Goal: Task Accomplishment & Management: Manage account settings

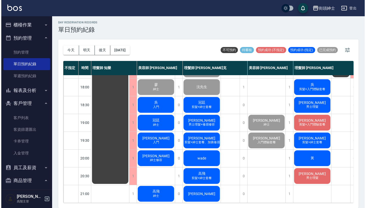
scroll to position [1, 0]
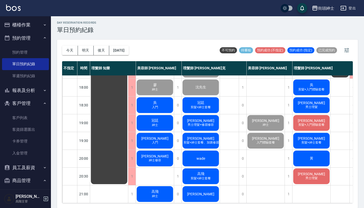
click at [317, 157] on div "黃" at bounding box center [311, 158] width 38 height 17
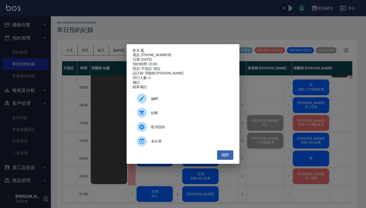
click at [143, 50] on link "黃" at bounding box center [143, 50] width 4 height 4
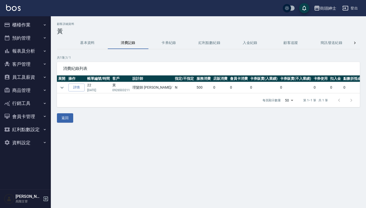
click at [39, 40] on button "預約管理" at bounding box center [25, 38] width 47 height 13
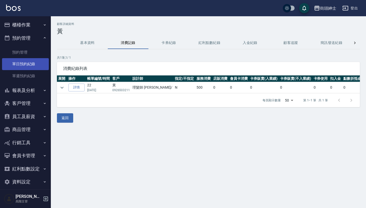
click at [36, 61] on link "單日預約紀錄" at bounding box center [25, 64] width 47 height 12
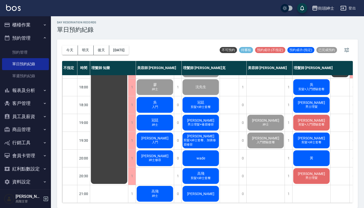
scroll to position [1, 0]
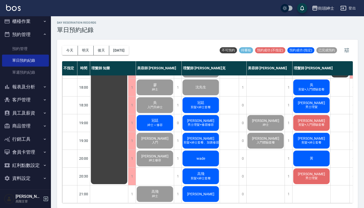
click at [32, 122] on button "商品管理" at bounding box center [25, 126] width 47 height 13
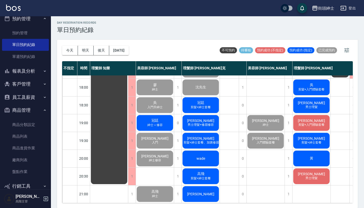
scroll to position [22, 0]
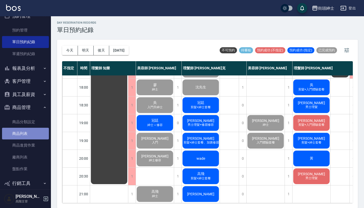
click at [31, 134] on link "商品列表" at bounding box center [25, 134] width 47 height 12
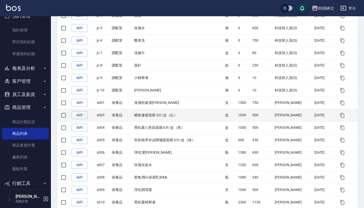
scroll to position [236, 0]
click at [82, 113] on link "編輯" at bounding box center [79, 115] width 16 height 8
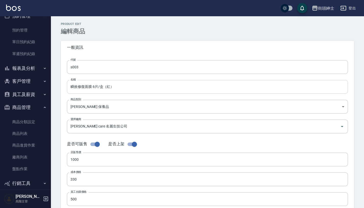
type input "s003"
type input "瞬效修復面膜 6片/盒（紅）"
type input "e8bf82a3-9817-4bd9-a0fe-aa1eea38724a"
type input "jean care 名麗生技公司"
type input "1000"
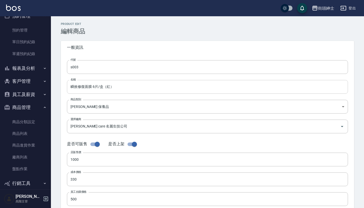
type input "330"
type input "500"
type input "盒"
type input "TRUE"
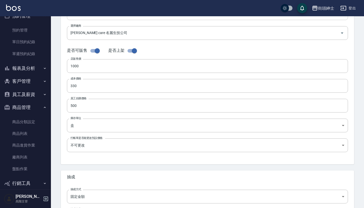
scroll to position [105, 0]
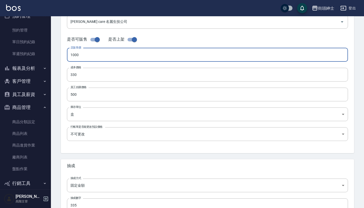
click at [149, 55] on input "1000" at bounding box center [207, 55] width 281 height 14
type input "0600"
click at [115, 99] on input "500" at bounding box center [207, 95] width 281 height 14
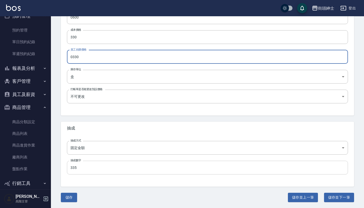
scroll to position [142, 0]
type input "0330"
click at [100, 169] on input "335" at bounding box center [207, 168] width 281 height 14
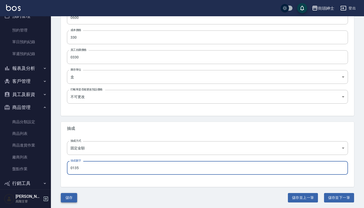
type input "0135"
click at [71, 195] on button "儲存" at bounding box center [69, 197] width 16 height 9
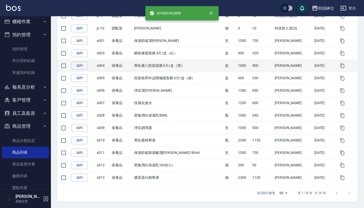
scroll to position [298, 0]
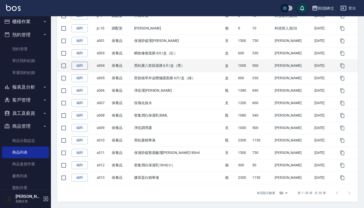
click at [80, 66] on link "編輯" at bounding box center [79, 66] width 16 height 8
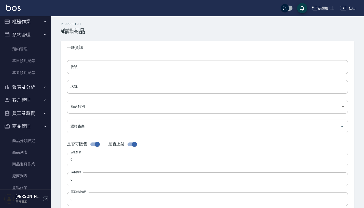
type input "s004"
type input "黑松露八胜肽面膜 6片/盒（黑）"
type input "e8bf82a3-9817-4bd9-a0fe-aa1eea38724a"
type input "jean care 名麗生技公司"
type input "1000"
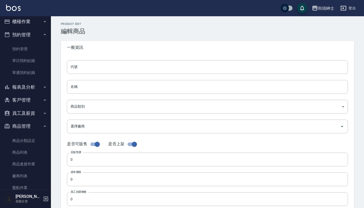
type input "330"
type input "500"
type input "盒"
type input "TRUE"
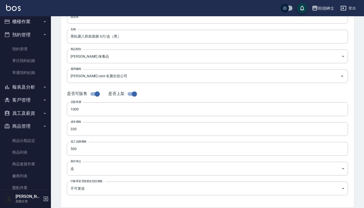
scroll to position [57, 0]
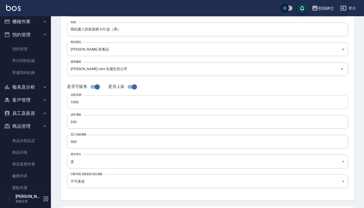
click at [114, 101] on input "1000" at bounding box center [207, 102] width 281 height 14
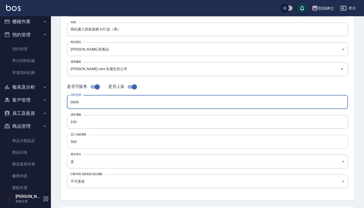
type input "0600"
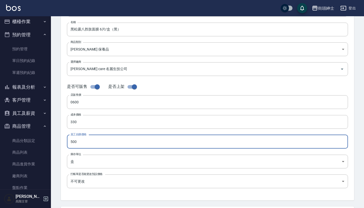
click at [80, 141] on input "500" at bounding box center [207, 142] width 281 height 14
type input "0330"
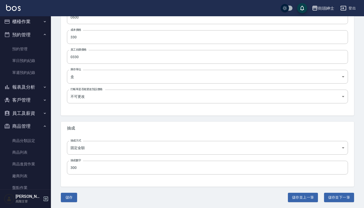
scroll to position [142, 0]
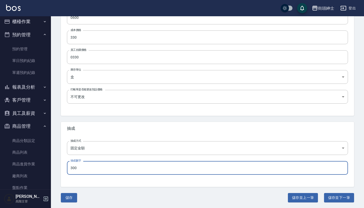
click at [99, 169] on input "300" at bounding box center [207, 168] width 281 height 14
type input "0135"
click at [71, 198] on button "儲存" at bounding box center [69, 197] width 16 height 9
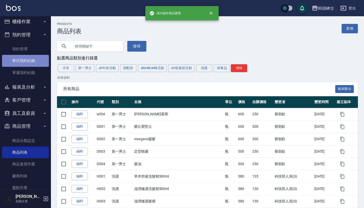
click at [33, 64] on link "單日預約紀錄" at bounding box center [25, 61] width 47 height 12
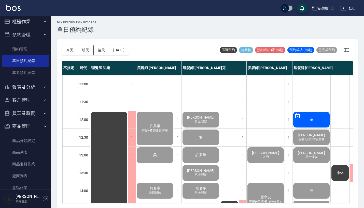
scroll to position [1, 0]
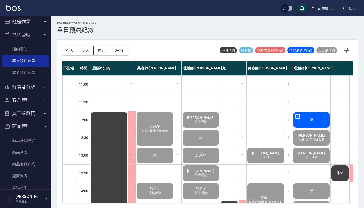
click at [37, 34] on button "預約管理" at bounding box center [25, 34] width 47 height 13
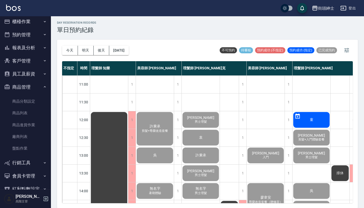
click at [33, 89] on button "商品管理" at bounding box center [25, 87] width 47 height 13
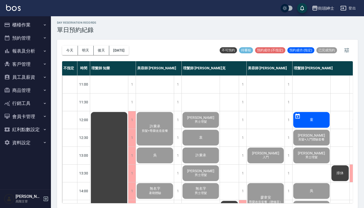
scroll to position [0, 0]
click at [33, 89] on button "商品管理" at bounding box center [25, 90] width 47 height 13
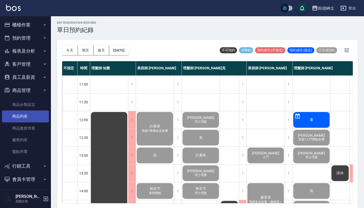
scroll to position [8, 0]
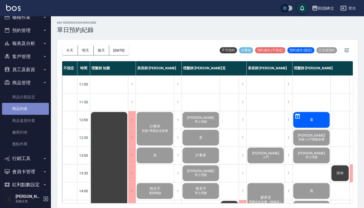
click at [30, 108] on link "商品列表" at bounding box center [25, 109] width 47 height 12
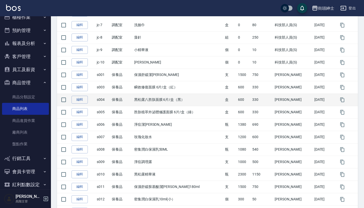
scroll to position [266, 0]
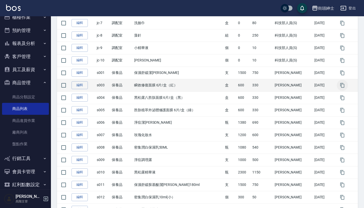
click at [342, 84] on icon "button" at bounding box center [342, 85] width 4 height 5
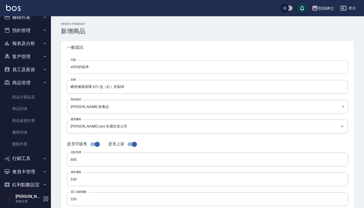
type input "600"
type input "330"
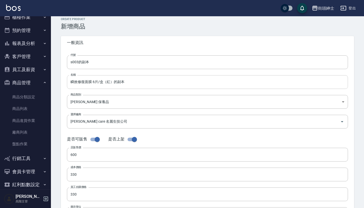
click at [95, 82] on input "瞬效修復面膜 6片/盒（紅）的副本" at bounding box center [207, 82] width 281 height 14
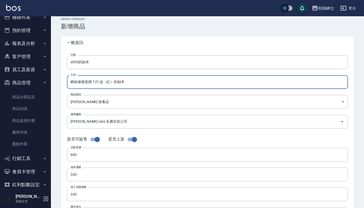
click at [141, 85] on input "瞬效修復面膜 1片/盒（紅）的副本" at bounding box center [207, 82] width 281 height 14
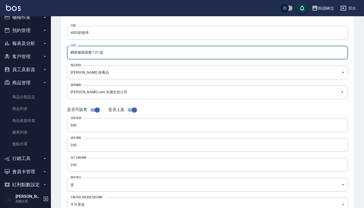
scroll to position [35, 0]
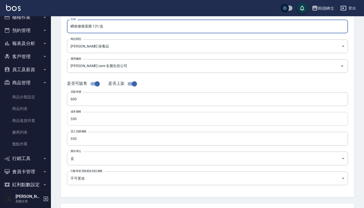
type input "瞬效修復面膜 1片/盒"
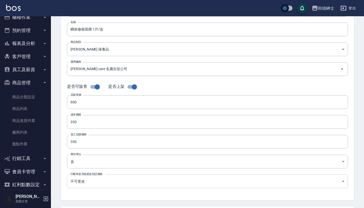
scroll to position [28, 0]
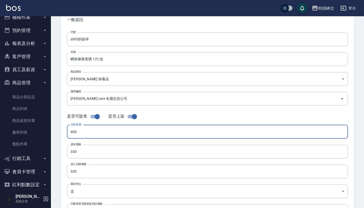
click at [105, 138] on input "600" at bounding box center [207, 132] width 281 height 14
type input "120"
click at [99, 149] on input "330" at bounding box center [207, 152] width 281 height 14
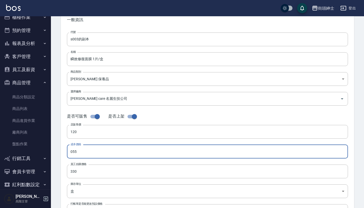
type input "055"
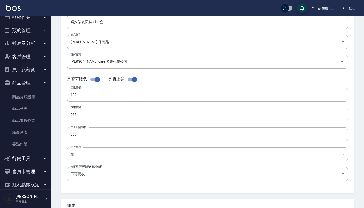
scroll to position [65, 0]
click at [103, 142] on form "代號 s003的副本 代號 名稱 瞬效修復面膜 1片/盒 名稱 商品類別 jean care s 保養品 e8bf82a3-9817-4bd9-a0fe-…" at bounding box center [207, 92] width 281 height 192
click at [102, 134] on input "330" at bounding box center [207, 135] width 281 height 14
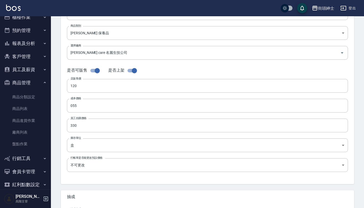
scroll to position [74, 0]
click at [102, 125] on input "330" at bounding box center [207, 126] width 281 height 14
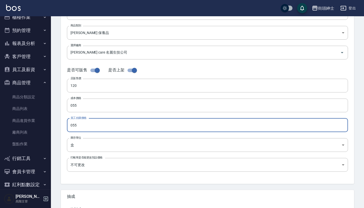
type input "055"
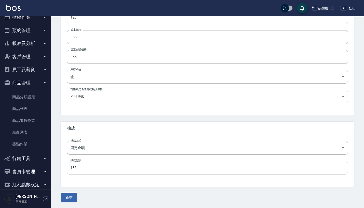
scroll to position [142, 0]
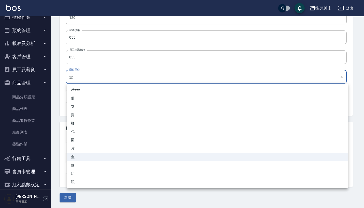
click at [87, 79] on body "街頭紳士 登出 櫃檯作業 打帳單 帳單列表 掛單列表 座位開單 營業儀表板 現金收支登錄 高階收支登錄 材料自購登錄 每日結帳 排班表 現場電腦打卡 掃碼打卡…" at bounding box center [182, 33] width 364 height 351
click at [84, 150] on li "片" at bounding box center [207, 149] width 281 height 8
type input "片"
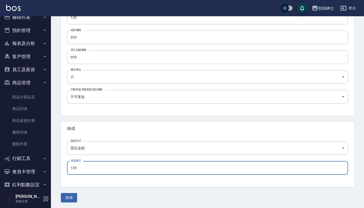
click at [93, 166] on input "135" at bounding box center [207, 168] width 281 height 14
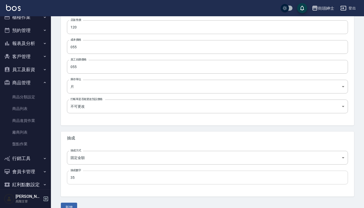
scroll to position [133, 0]
click at [83, 177] on input "35" at bounding box center [207, 178] width 281 height 14
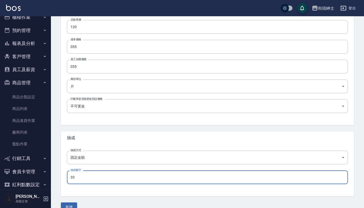
type input "33"
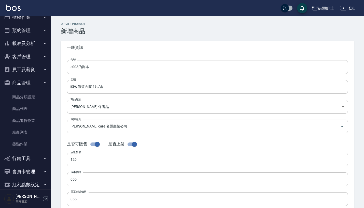
scroll to position [0, 0]
click at [113, 71] on input "s003的副本" at bounding box center [207, 67] width 281 height 14
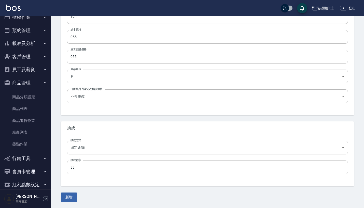
scroll to position [142, 0]
type input "s0032"
click at [73, 201] on button "新增" at bounding box center [69, 197] width 16 height 9
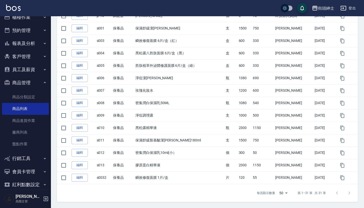
scroll to position [311, 0]
click at [34, 28] on button "預約管理" at bounding box center [25, 30] width 47 height 13
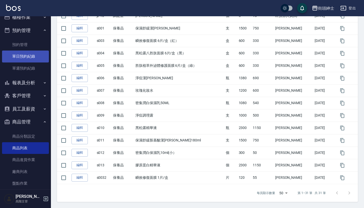
click at [35, 53] on link "單日預約紀錄" at bounding box center [25, 57] width 47 height 12
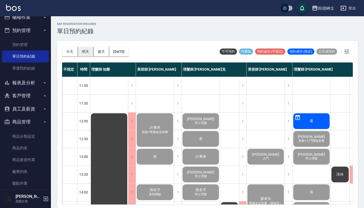
click at [83, 50] on button "明天" at bounding box center [86, 51] width 16 height 9
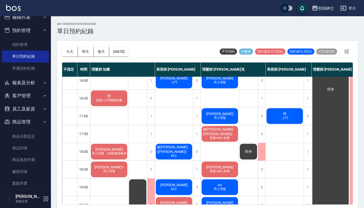
scroll to position [184, 0]
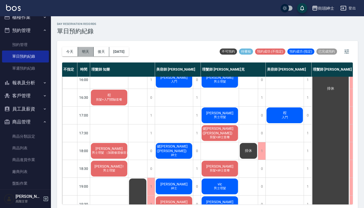
click at [83, 52] on button "明天" at bounding box center [86, 51] width 16 height 9
click at [104, 50] on button "後天" at bounding box center [102, 51] width 16 height 9
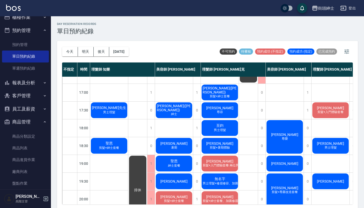
scroll to position [206, 0]
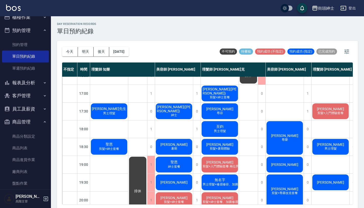
click at [325, 109] on span "劉翁甫" at bounding box center [330, 109] width 29 height 4
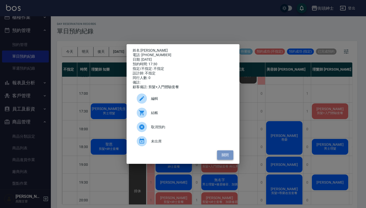
click at [228, 157] on button "關閉" at bounding box center [225, 155] width 16 height 9
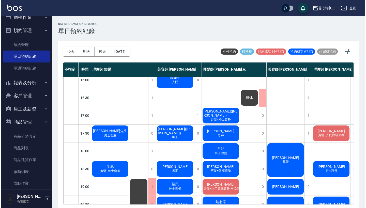
scroll to position [183, 0]
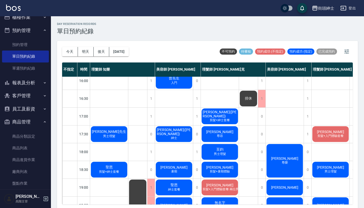
click at [116, 171] on span "剪髮+紳士套餐" at bounding box center [109, 172] width 22 height 4
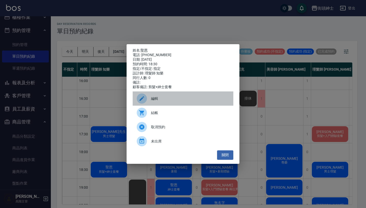
click at [176, 96] on div "編輯" at bounding box center [183, 99] width 101 height 14
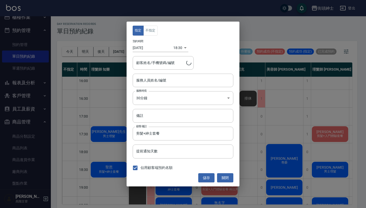
type input "理髮師 知樂(無代號)"
type input "聖恩/0968023913"
click at [178, 48] on body "街頭紳士 登出 櫃檯作業 打帳單 帳單列表 掛單列表 座位開單 營業儀表板 現金收支登錄 高階收支登錄 材料自購登錄 每日結帳 排班表 現場電腦打卡 掃碼打卡…" at bounding box center [183, 105] width 366 height 210
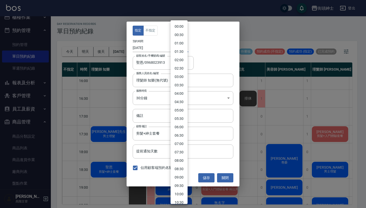
scroll to position [223, 0]
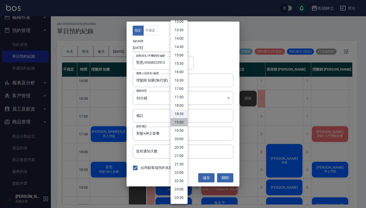
click at [184, 122] on li "19:00" at bounding box center [179, 122] width 17 height 8
type input "1757674800000"
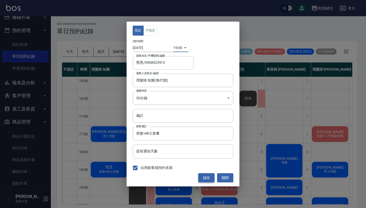
click at [207, 175] on button "儲存" at bounding box center [206, 178] width 16 height 9
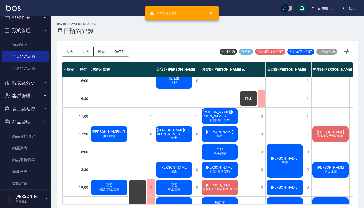
click at [173, 187] on span "聖恩" at bounding box center [173, 185] width 9 height 5
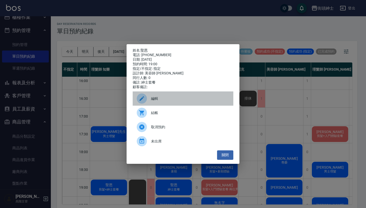
click at [176, 102] on span "編輯" at bounding box center [190, 98] width 78 height 5
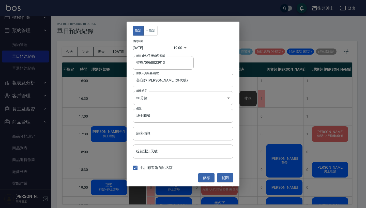
click at [178, 45] on body "街頭紳士 登出 櫃檯作業 打帳單 帳單列表 掛單列表 座位開單 營業儀表板 現金收支登錄 高階收支登錄 材料自購登錄 每日結帳 排班表 現場電腦打卡 掃碼打卡…" at bounding box center [183, 105] width 366 height 210
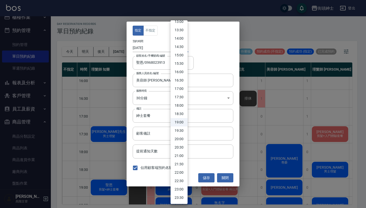
click at [179, 115] on li "18:30" at bounding box center [179, 114] width 17 height 8
type input "1757673000000"
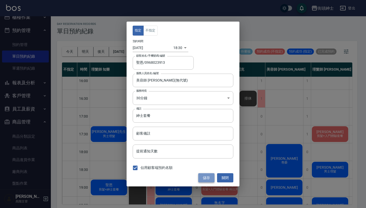
click at [205, 177] on button "儲存" at bounding box center [206, 178] width 16 height 9
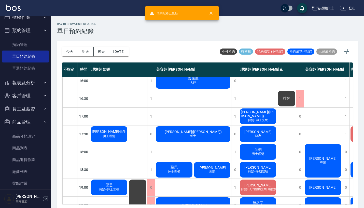
click at [209, 170] on span "洪顯傑" at bounding box center [211, 168] width 29 height 4
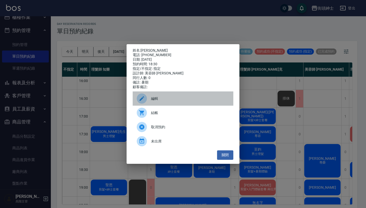
click at [199, 102] on span "編輯" at bounding box center [190, 98] width 78 height 5
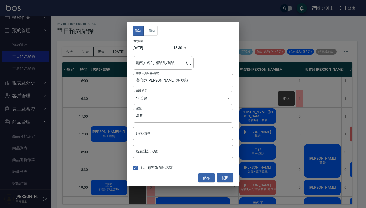
type input "洪顯傑/0939654729"
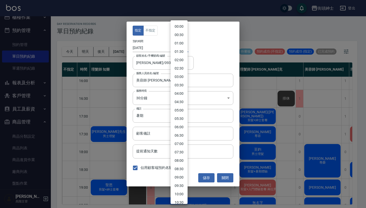
click at [177, 47] on body "街頭紳士 登出 櫃檯作業 打帳單 帳單列表 掛單列表 座位開單 營業儀表板 現金收支登錄 高階收支登錄 材料自購登錄 每日結帳 排班表 現場電腦打卡 掃碼打卡…" at bounding box center [183, 105] width 366 height 210
click at [182, 120] on li "19:00" at bounding box center [179, 122] width 17 height 8
type input "1757674800000"
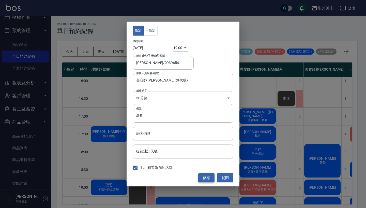
click at [208, 175] on button "儲存" at bounding box center [206, 178] width 16 height 9
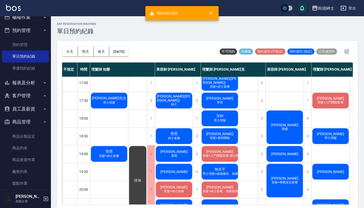
scroll to position [217, 0]
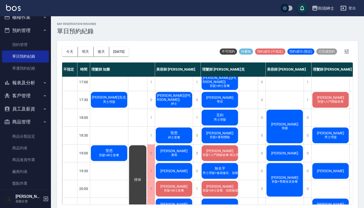
click at [334, 102] on span "剪髮+入門體驗套餐" at bounding box center [330, 102] width 28 height 4
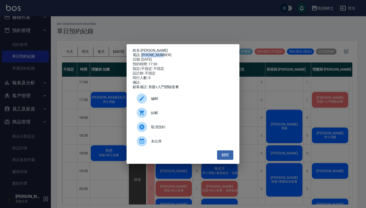
drag, startPoint x: 142, startPoint y: 54, endPoint x: 170, endPoint y: 54, distance: 28.2
click at [170, 54] on div "電話: 0938908776" at bounding box center [183, 55] width 101 height 5
copy div "0938908776"
click at [78, 102] on div "姓名: 劉翁甫 電話: 0938908776 日期: 2025/09/12 預約時間: 17:30 指定/不指定: 不指定 設計師: 不指定 同行人數: 0 …" at bounding box center [183, 104] width 366 height 208
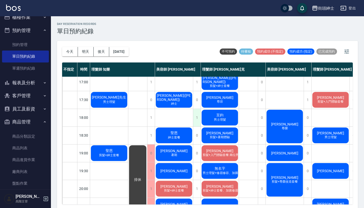
click at [197, 115] on div "1" at bounding box center [197, 118] width 8 height 18
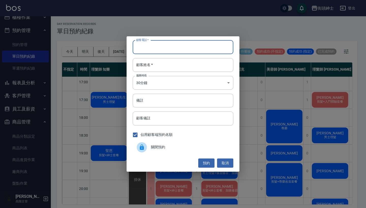
paste input "0938908776"
type input "0938908776"
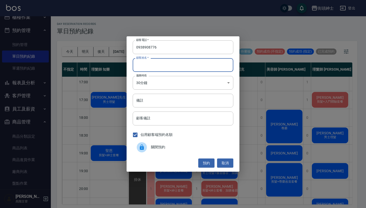
click at [169, 110] on div "顧客電話   * 0938908776 顧客電話   * 顧客姓名   * 顧客姓名   * 服務時長 30分鐘 1 服務時長 備註 備註 顧客備註 顧客備註…" at bounding box center [183, 104] width 113 height 136
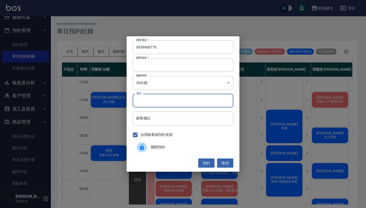
click at [173, 104] on input "備註" at bounding box center [183, 101] width 101 height 14
type input "b"
type input "入門"
click at [211, 167] on button "預約" at bounding box center [206, 163] width 16 height 9
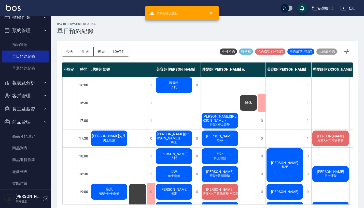
scroll to position [171, 0]
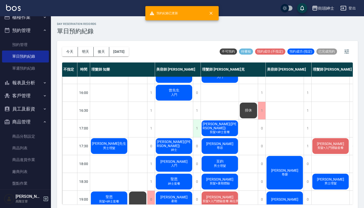
click at [199, 128] on div "1" at bounding box center [197, 129] width 8 height 18
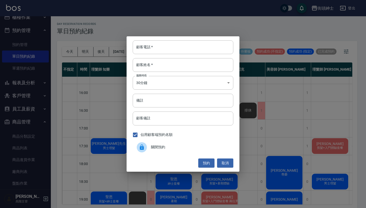
click at [168, 151] on div "關閉預約" at bounding box center [183, 147] width 101 height 14
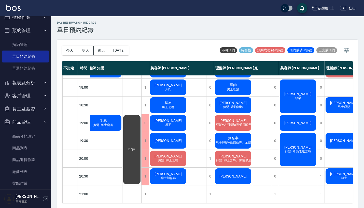
scroll to position [249, 6]
click at [179, 160] on span "剪髮+紳士套餐" at bounding box center [168, 161] width 22 height 4
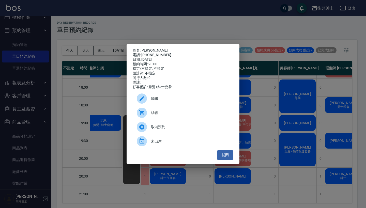
click at [169, 98] on div "編輯" at bounding box center [183, 99] width 101 height 14
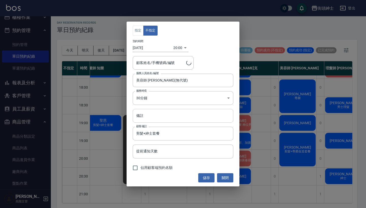
type input "林鉯珅/0906153077"
click at [137, 167] on input "佔用顧客端預約名額" at bounding box center [135, 168] width 11 height 11
checkbox input "true"
click at [210, 177] on button "儲存" at bounding box center [206, 178] width 16 height 9
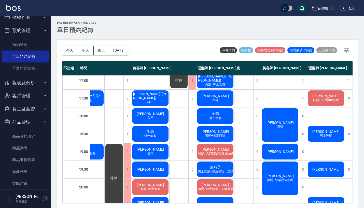
scroll to position [210, 26]
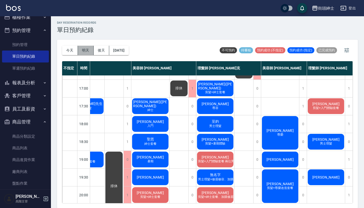
click at [89, 50] on button "明天" at bounding box center [86, 50] width 16 height 9
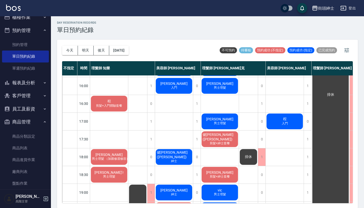
scroll to position [175, 0]
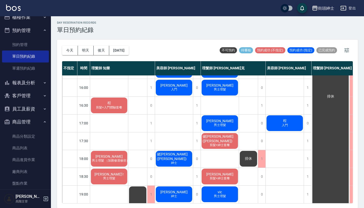
click at [99, 55] on div "今天 明天 後天 2025/09/11" at bounding box center [95, 51] width 67 height 22
click at [102, 53] on button "後天" at bounding box center [102, 50] width 16 height 9
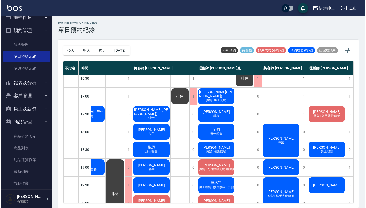
scroll to position [202, 26]
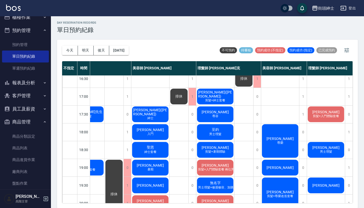
click at [156, 133] on div "劉翁甫 入門" at bounding box center [150, 132] width 38 height 17
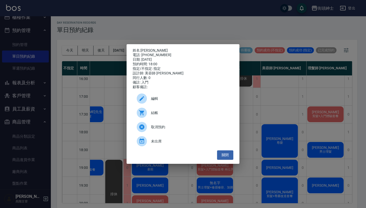
click at [203, 104] on div "編輯" at bounding box center [183, 99] width 101 height 14
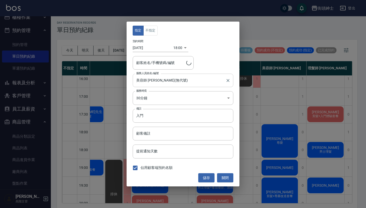
type input "劉翁甫/0938908776"
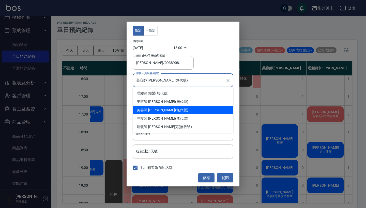
click at [168, 78] on input "美容師 Cherry(無代號)" at bounding box center [179, 80] width 89 height 9
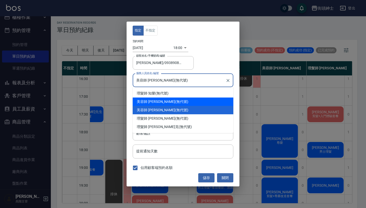
click at [167, 100] on div "美容師 小戴 (無代號)" at bounding box center [183, 102] width 101 height 8
type input "美容師 小戴(無代號)"
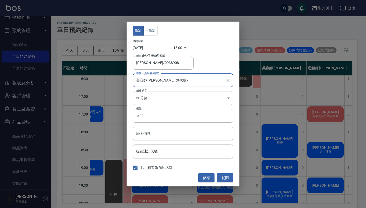
click at [181, 46] on div "18:00 1757671200000" at bounding box center [181, 48] width 15 height 8
click at [176, 45] on body "街頭紳士 登出 櫃檯作業 打帳單 帳單列表 掛單列表 座位開單 營業儀表板 現金收支登錄 高階收支登錄 材料自購登錄 每日結帳 排班表 現場電腦打卡 掃碼打卡…" at bounding box center [183, 104] width 366 height 210
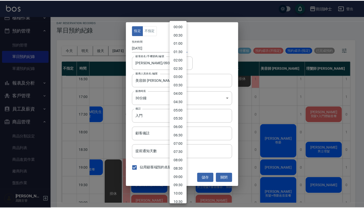
scroll to position [217, 0]
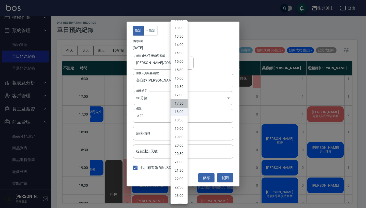
click at [181, 102] on li "17:30" at bounding box center [179, 103] width 17 height 8
type input "1757669400000"
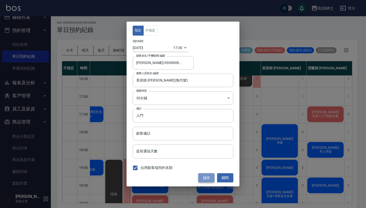
click at [209, 178] on button "儲存" at bounding box center [206, 178] width 16 height 9
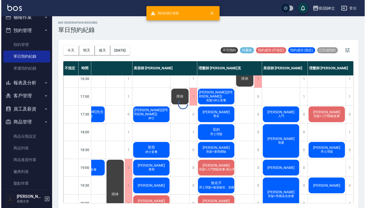
scroll to position [202, 24]
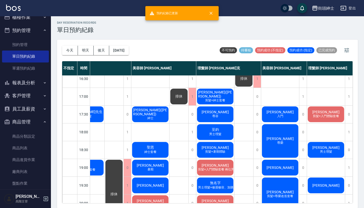
click at [320, 113] on span "劉翁甫" at bounding box center [325, 112] width 29 height 4
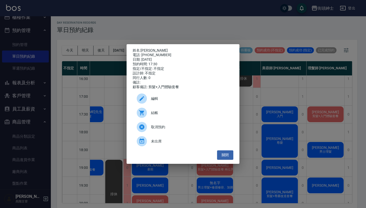
click at [195, 102] on span "編輯" at bounding box center [190, 98] width 78 height 5
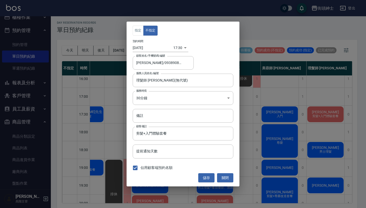
click at [178, 48] on body "街頭紳士 登出 櫃檯作業 打帳單 帳單列表 掛單列表 座位開單 營業儀表板 現金收支登錄 高階收支登錄 材料自購登錄 每日結帳 排班表 現場電腦打卡 掃碼打卡…" at bounding box center [183, 104] width 366 height 210
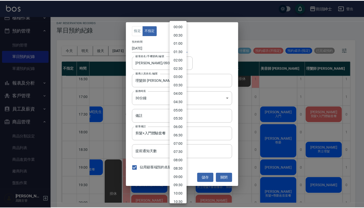
scroll to position [208, 0]
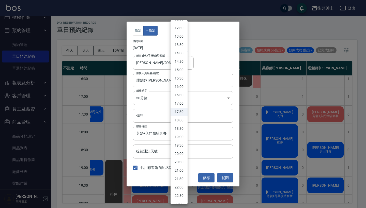
click at [183, 119] on li "18:00" at bounding box center [179, 120] width 17 height 8
type input "1757671200000"
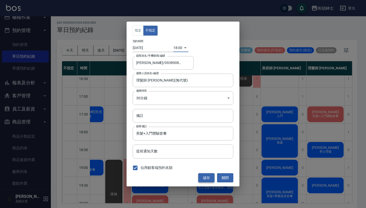
click at [210, 179] on button "儲存" at bounding box center [206, 178] width 16 height 9
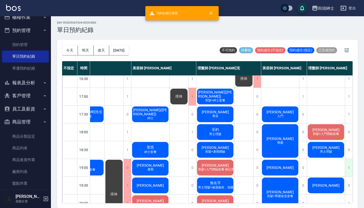
click at [348, 168] on div "1" at bounding box center [349, 168] width 8 height 18
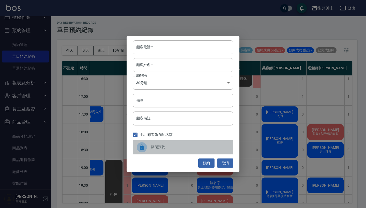
click at [207, 141] on div "關閉預約" at bounding box center [183, 147] width 101 height 14
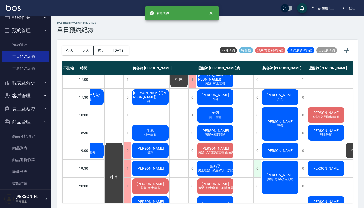
scroll to position [219, 23]
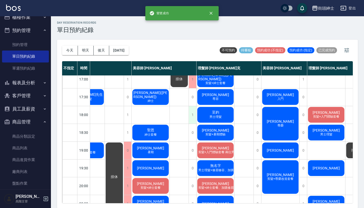
click at [194, 112] on div "1" at bounding box center [193, 115] width 8 height 18
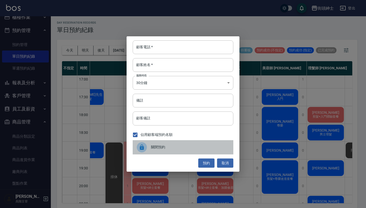
click at [156, 148] on span "關閉預約" at bounding box center [190, 147] width 78 height 5
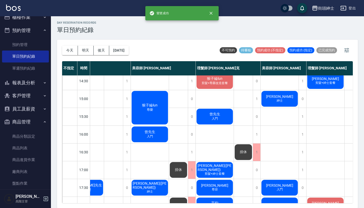
scroll to position [129, 24]
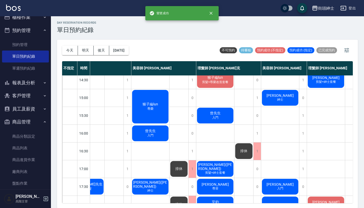
click at [181, 171] on span "排休" at bounding box center [178, 169] width 9 height 5
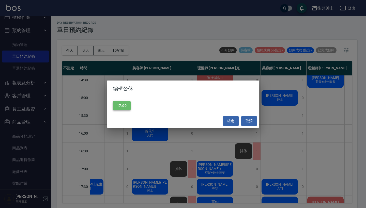
click at [129, 107] on button "17:00" at bounding box center [122, 105] width 18 height 9
click at [228, 121] on button "確定" at bounding box center [231, 121] width 16 height 9
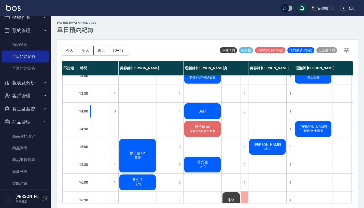
scroll to position [79, 36]
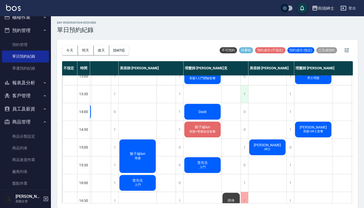
click at [245, 91] on div "1" at bounding box center [244, 94] width 8 height 18
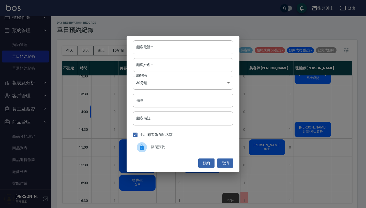
click at [189, 144] on div "關閉預約" at bounding box center [183, 147] width 101 height 14
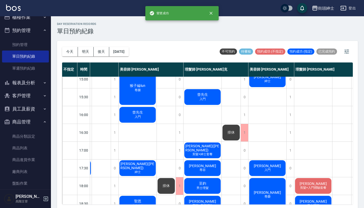
scroll to position [214, 36]
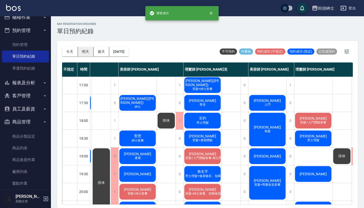
click at [89, 51] on button "明天" at bounding box center [86, 51] width 16 height 9
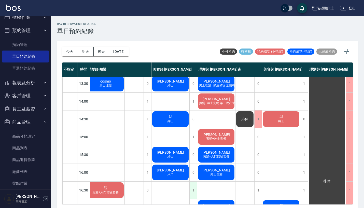
scroll to position [91, 4]
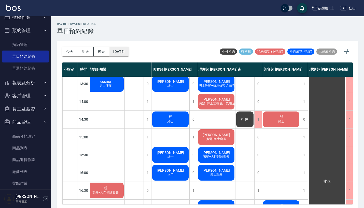
click at [128, 52] on button "2025/09/11" at bounding box center [118, 51] width 19 height 9
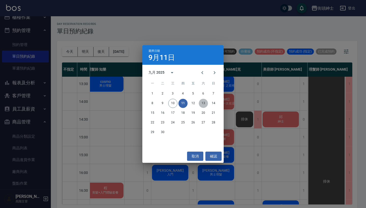
click at [202, 102] on button "13" at bounding box center [203, 103] width 9 height 9
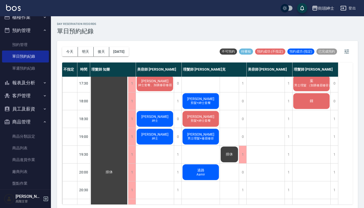
scroll to position [234, 0]
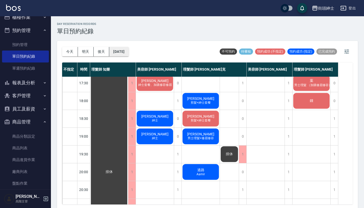
click at [127, 52] on button "2025/09/13" at bounding box center [118, 51] width 19 height 9
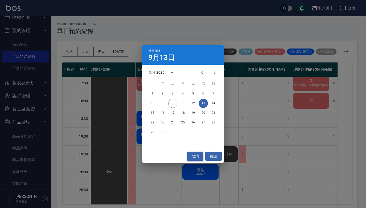
click at [197, 157] on button "取消" at bounding box center [195, 156] width 16 height 9
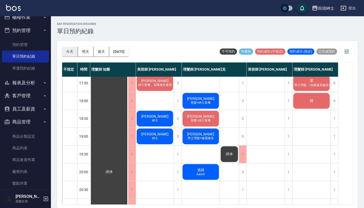
click at [70, 47] on button "今天" at bounding box center [70, 51] width 16 height 9
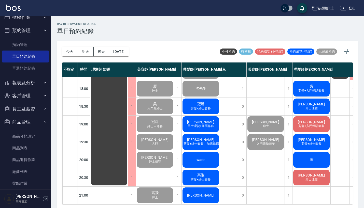
scroll to position [250, 0]
click at [205, 153] on div "wade" at bounding box center [201, 159] width 38 height 17
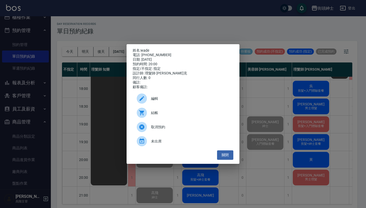
click at [183, 140] on div "未出席" at bounding box center [183, 141] width 101 height 14
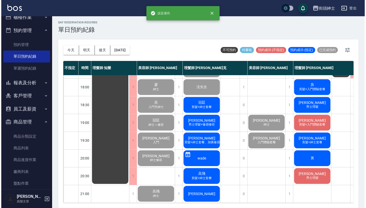
scroll to position [1, 0]
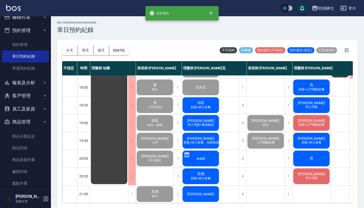
click at [210, 100] on div "冠廷 剪髮+紳士套餐" at bounding box center [201, 105] width 38 height 17
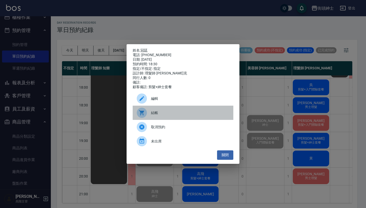
click at [182, 113] on span "結帳" at bounding box center [190, 112] width 78 height 5
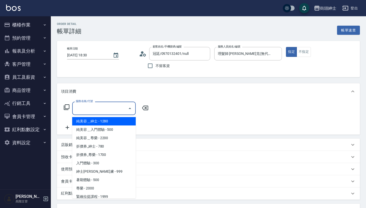
click at [107, 109] on input "服務名稱/代號" at bounding box center [100, 108] width 51 height 9
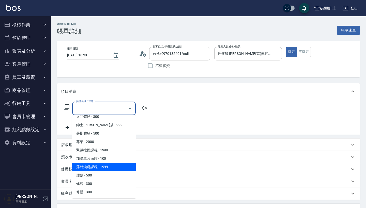
scroll to position [47, 0]
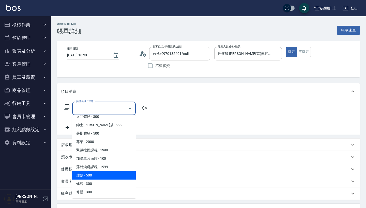
click at [91, 172] on span "理髮 - 500" at bounding box center [104, 175] width 64 height 8
type input "理髮(A02)"
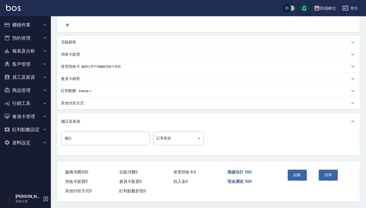
click at [301, 165] on div "結帳 掛單" at bounding box center [317, 179] width 74 height 34
click at [299, 172] on button "結帳" at bounding box center [297, 175] width 19 height 11
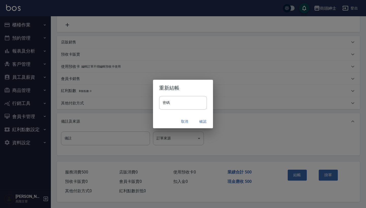
click at [201, 122] on button "確認" at bounding box center [203, 121] width 16 height 9
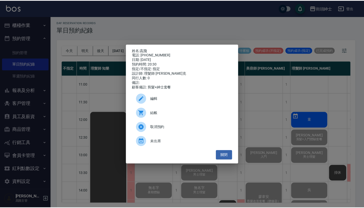
scroll to position [250, 4]
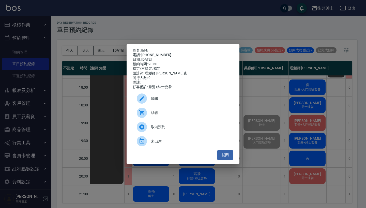
click at [85, 94] on div "姓名: 高飛 電話: 0968586340 日期: 2025/09/10 預約時間: 20:30 指定/不指定: 指定 設計師: 理髮師 Vic 維克 同行人…" at bounding box center [183, 104] width 366 height 208
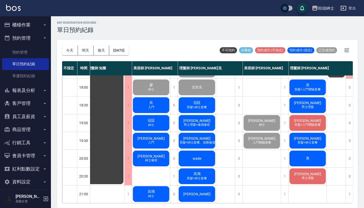
scroll to position [250, 3]
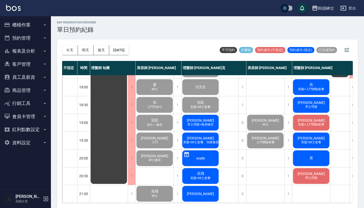
scroll to position [1, 0]
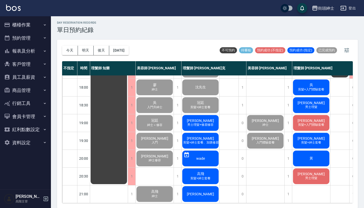
click at [40, 36] on button "預約管理" at bounding box center [25, 38] width 47 height 13
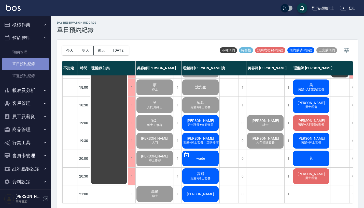
click at [39, 63] on link "單日預約紀錄" at bounding box center [25, 64] width 47 height 12
click at [36, 34] on button "預約管理" at bounding box center [25, 38] width 47 height 13
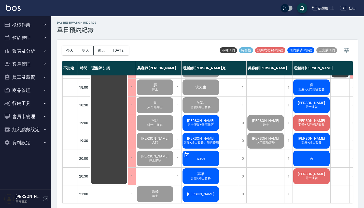
scroll to position [250, 0]
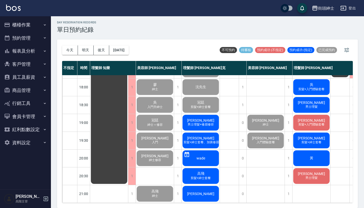
scroll to position [1, 0]
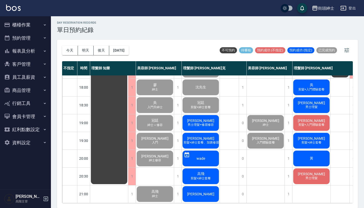
click at [314, 160] on div "黃" at bounding box center [311, 158] width 38 height 17
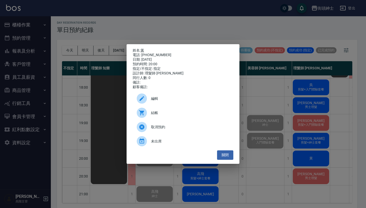
drag, startPoint x: 161, startPoint y: 54, endPoint x: 142, endPoint y: 51, distance: 18.7
click at [142, 51] on div "姓名: 黃 電話: [PHONE_NUMBER] 日期: [DATE] 預約時間: 20:00 指定/不指定: 指定 設計師: 理髮師 [PERSON_NAM…" at bounding box center [183, 68] width 101 height 41
copy div "姓名: 黃 電話: [PHONE_NUMBER]"
click at [207, 35] on div "姓名: 黃 電話: [PHONE_NUMBER] 日期: [DATE] 預約時間: 20:00 指定/不指定: 指定 設計師: 理髮師 [PERSON_NAM…" at bounding box center [183, 104] width 366 height 208
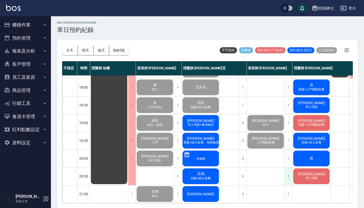
click at [289, 169] on div "1" at bounding box center [288, 177] width 8 height 18
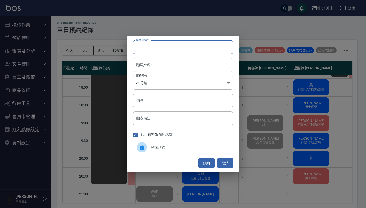
paste input "黃 電話: [PHONE_NUMBER]"
type input "黃 電話: [PHONE_NUMBER]"
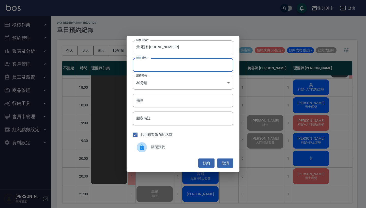
paste input "黃 電話: [PHONE_NUMBER]"
type input "黃 電話: [PHONE_NUMBER]"
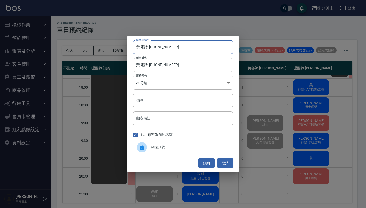
drag, startPoint x: 143, startPoint y: 47, endPoint x: 107, endPoint y: 47, distance: 36.4
click at [110, 47] on div "顧客電話   * 黃 電話: [PHONE_NUMBER] 顧客電話   * 顧客姓名   * 黃 電話: [PHONE_NUMBER] 顧客姓名   * 服…" at bounding box center [183, 104] width 366 height 208
type input "0926503211"
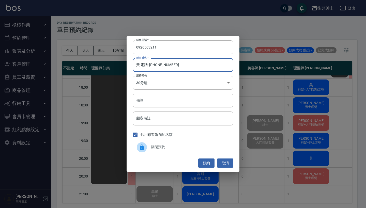
drag, startPoint x: 174, startPoint y: 66, endPoint x: 140, endPoint y: 64, distance: 33.4
click at [140, 64] on input "黃 電話: [PHONE_NUMBER]" at bounding box center [183, 65] width 101 height 14
type input "黃"
click at [213, 161] on button "預約" at bounding box center [206, 163] width 16 height 9
